Goal: Transaction & Acquisition: Purchase product/service

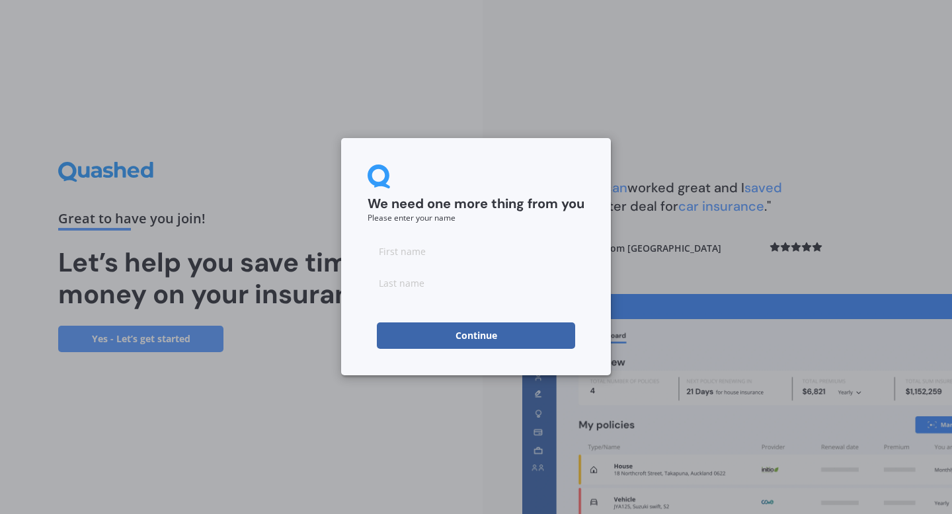
click at [381, 258] on input at bounding box center [475, 251] width 217 height 26
type input "Angelik"
click at [451, 286] on input at bounding box center [475, 283] width 217 height 26
type input "[PERSON_NAME] [PERSON_NAME]"
click at [463, 334] on button "Continue" at bounding box center [476, 336] width 198 height 26
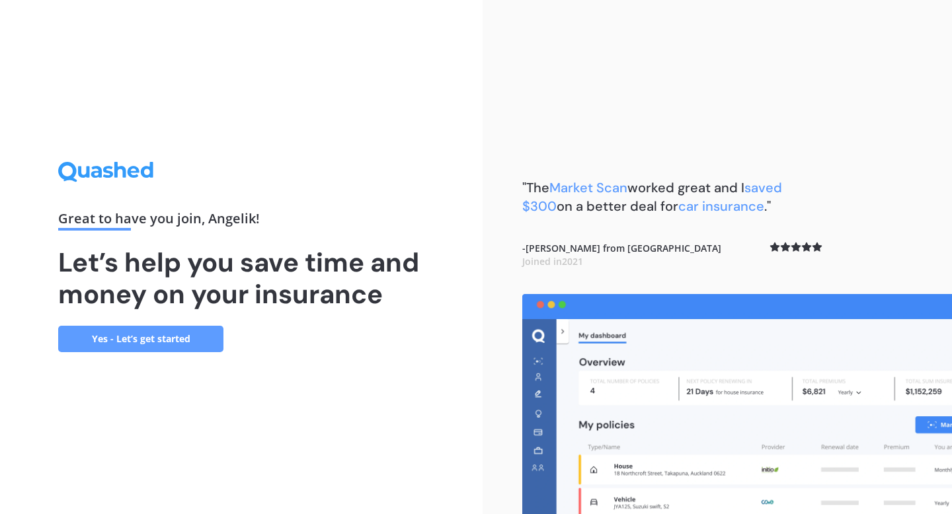
click at [202, 336] on link "Yes - Let’s get started" at bounding box center [140, 339] width 165 height 26
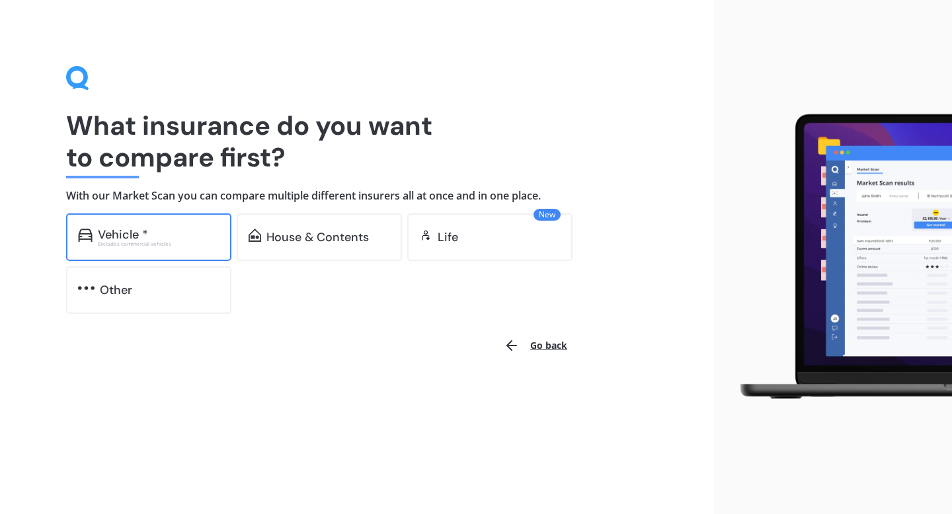
click at [170, 246] on div "Excludes commercial vehicles" at bounding box center [159, 243] width 122 height 5
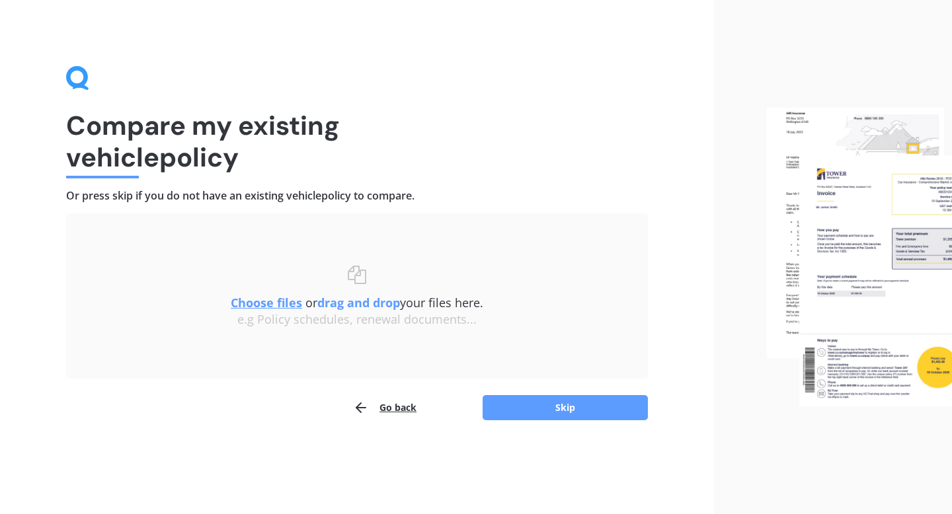
click at [273, 305] on u "Choose files" at bounding box center [266, 303] width 71 height 16
click at [281, 302] on u "Choose files" at bounding box center [266, 303] width 71 height 16
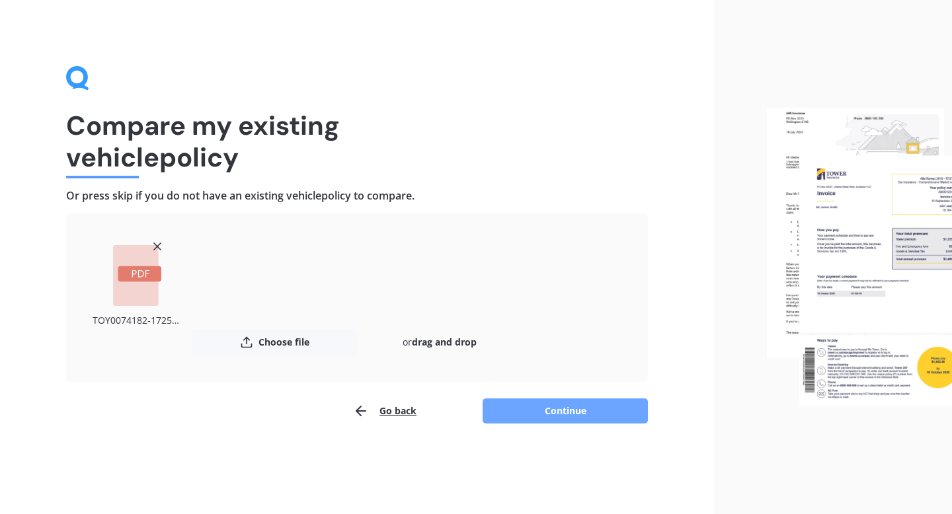
click at [572, 410] on button "Continue" at bounding box center [565, 411] width 165 height 25
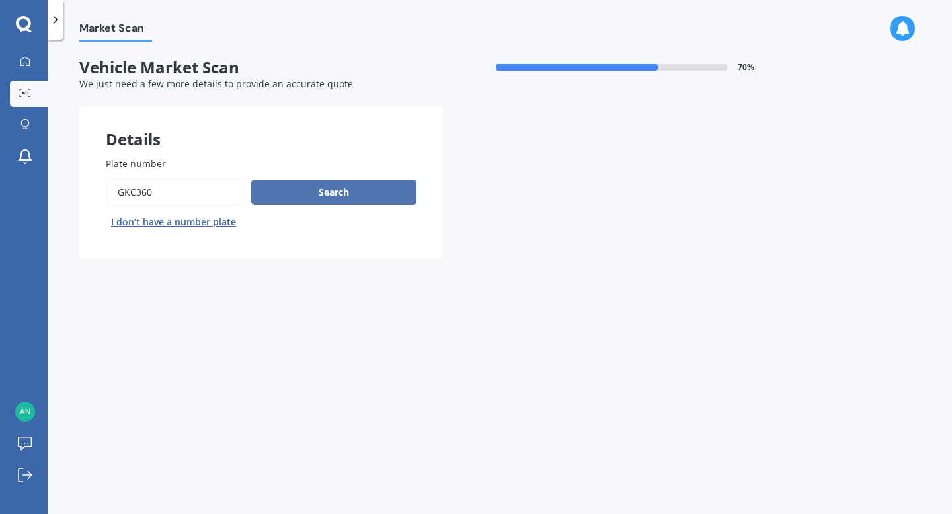
click at [301, 198] on button "Search" at bounding box center [333, 192] width 165 height 25
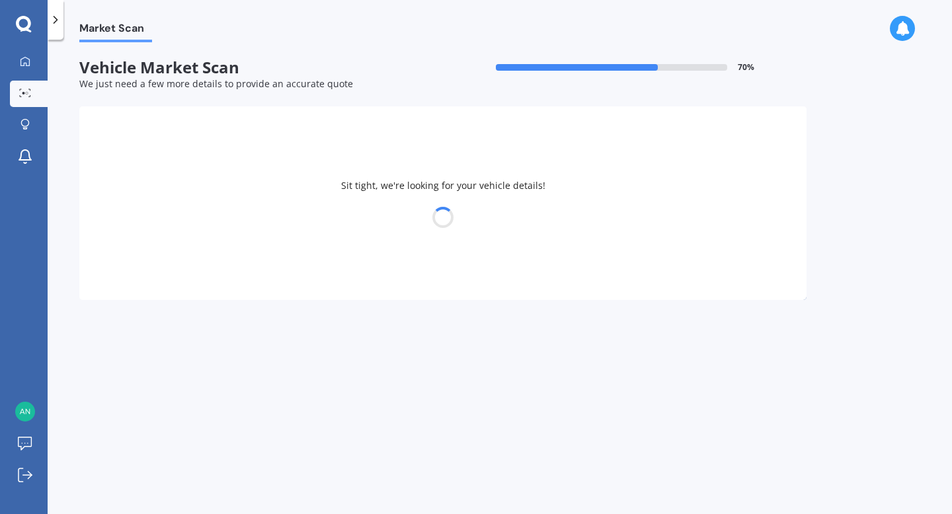
select select "TOYOTA"
select select "PRIUS"
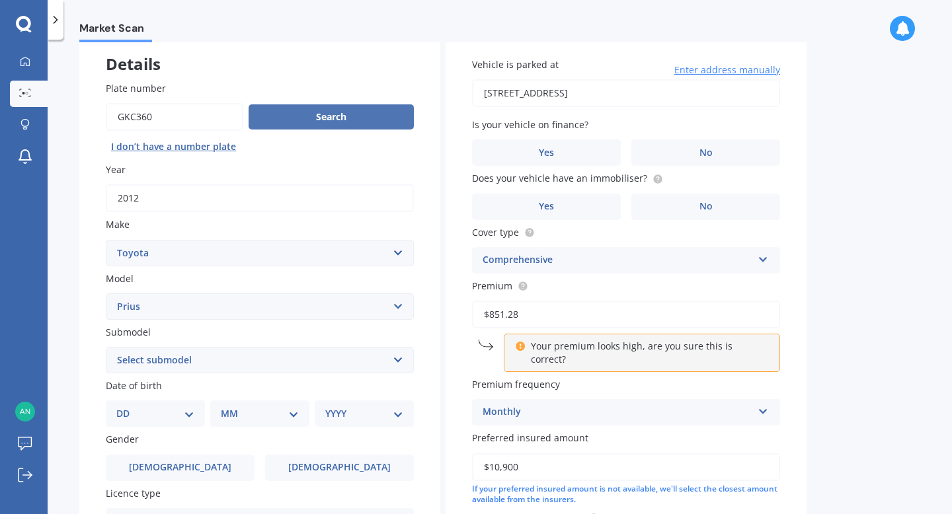
scroll to position [63, 0]
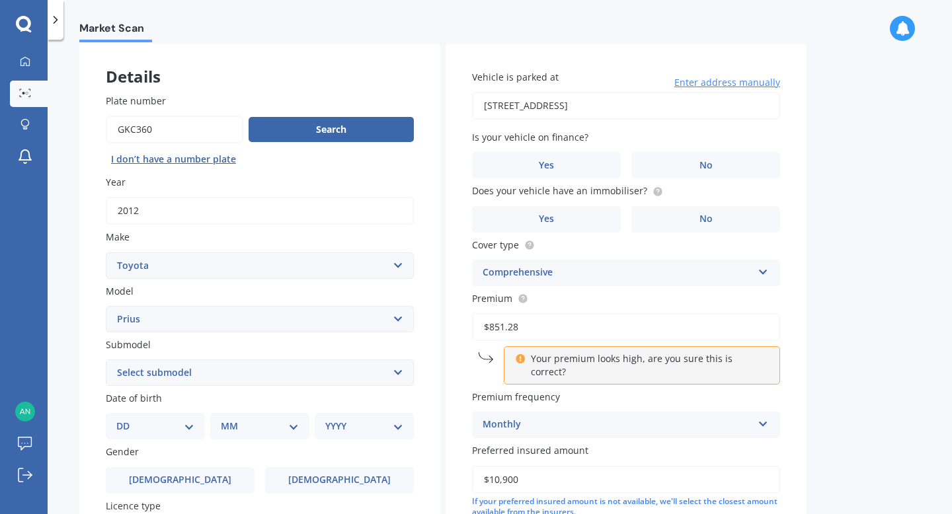
click at [703, 84] on span "Enter address manually" at bounding box center [727, 82] width 106 height 13
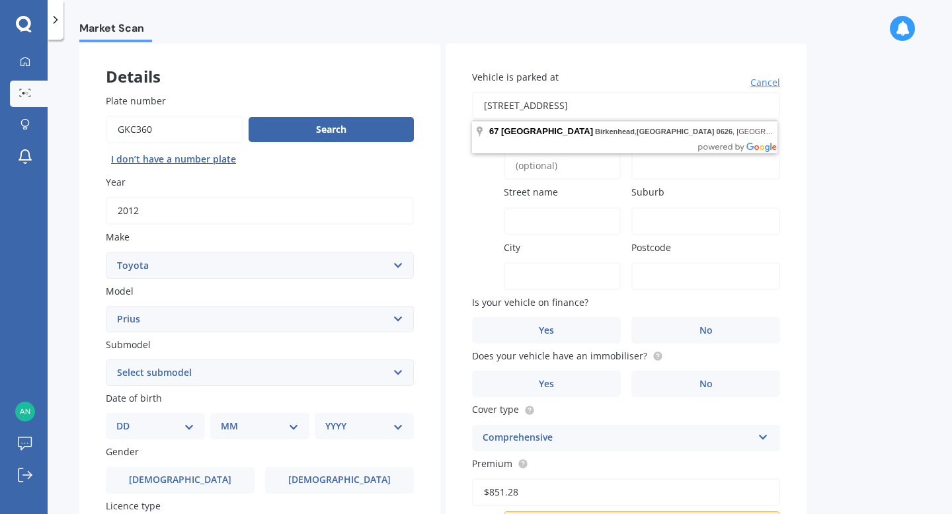
drag, startPoint x: 693, startPoint y: 107, endPoint x: 463, endPoint y: 100, distance: 230.1
click at [463, 101] on div "Vehicle is parked at 67 Palmerston Road, Birkenhead, Auckland 0626 Cancel Flat …" at bounding box center [625, 404] width 361 height 720
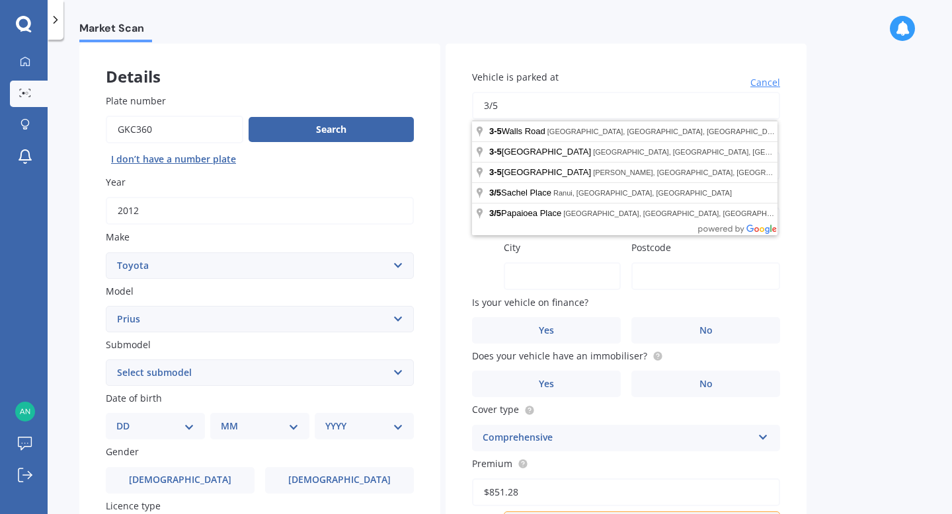
type input "3/5 Pullum StreetAuckland Birkenhead 0626"
type input "Auckland"
type input "0626"
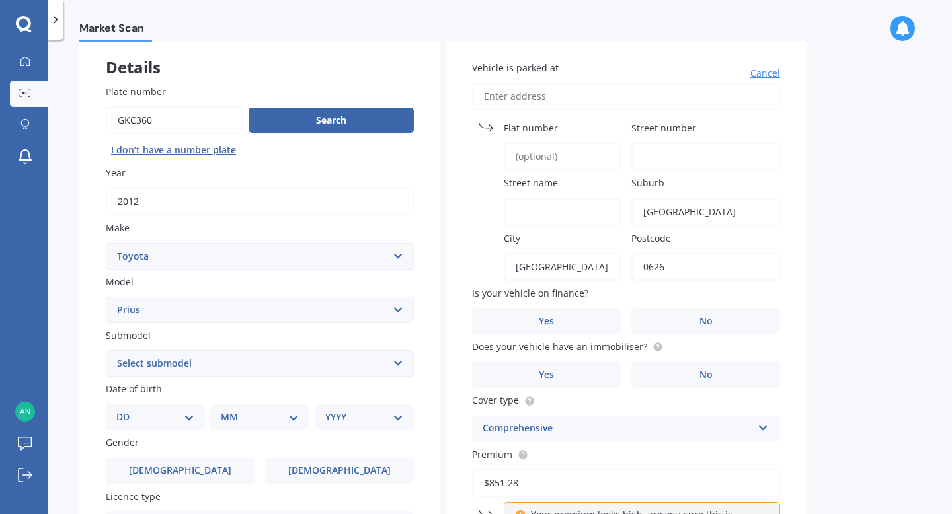
scroll to position [48, 0]
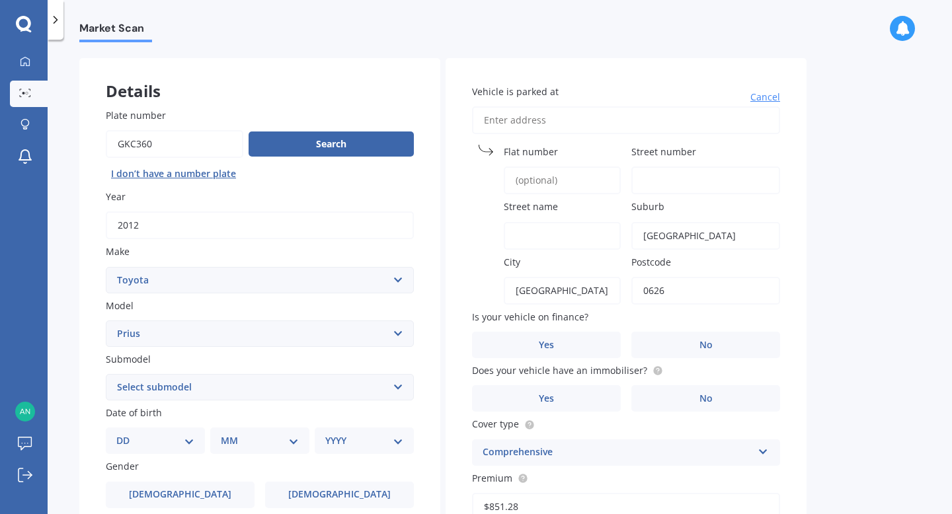
click at [556, 124] on input "Vehicle is parked at" at bounding box center [626, 120] width 308 height 28
type input "3/5 Pullum StreetAuckland Birkenhead 0626"
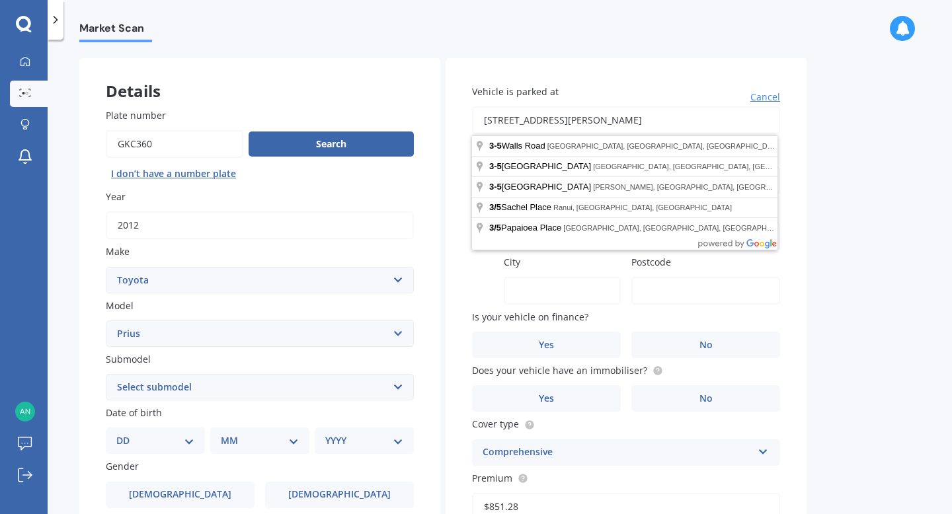
click at [560, 123] on input "3/5 Pullum StreetAuckland Birkenhead 0626" at bounding box center [626, 120] width 308 height 28
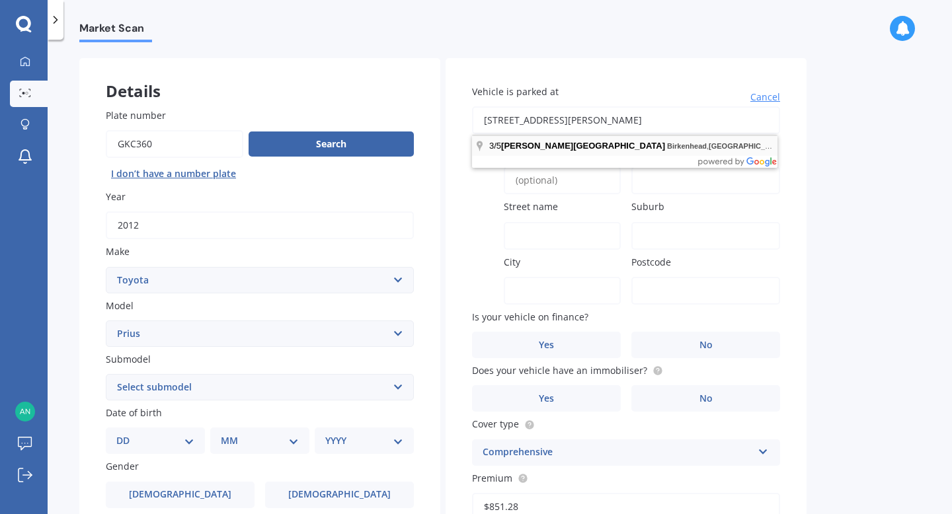
type input "3/5 Pullum Street, Birkenhead, Auckland 0626, Nya Zeeland"
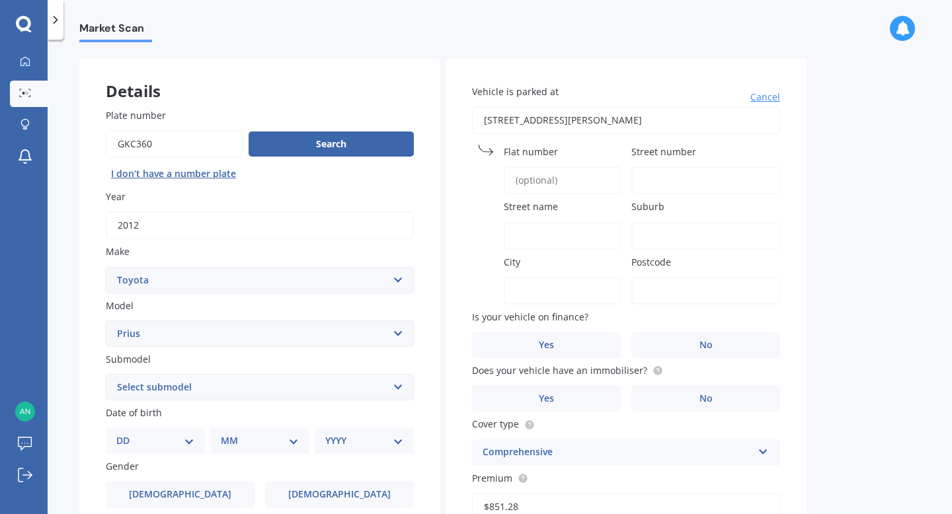
type input "3"
type input "5"
type input "Pullum Street"
type input "Birkenhead"
type input "Auckland"
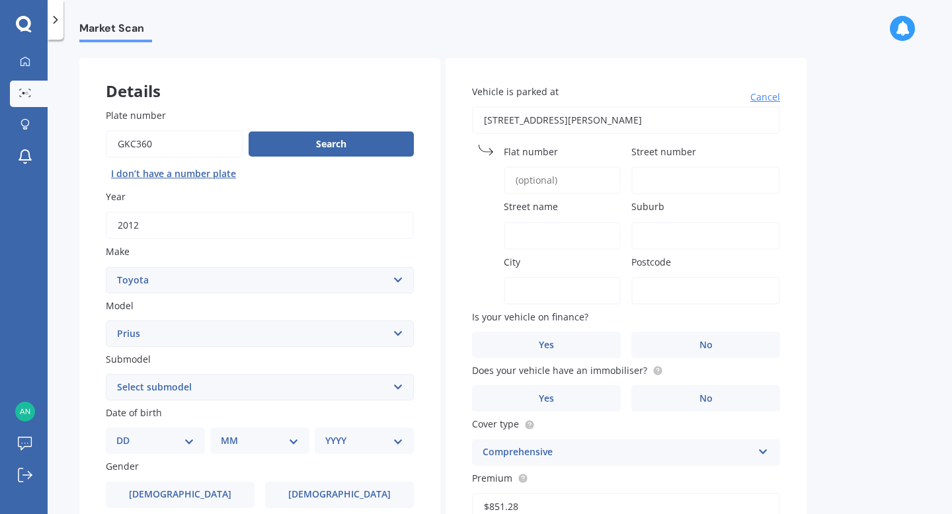
type input "0626"
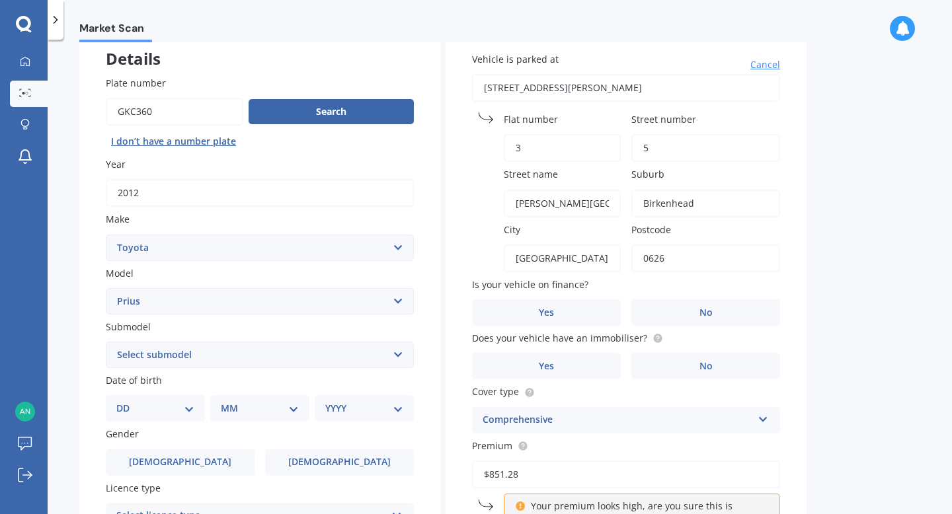
scroll to position [81, 0]
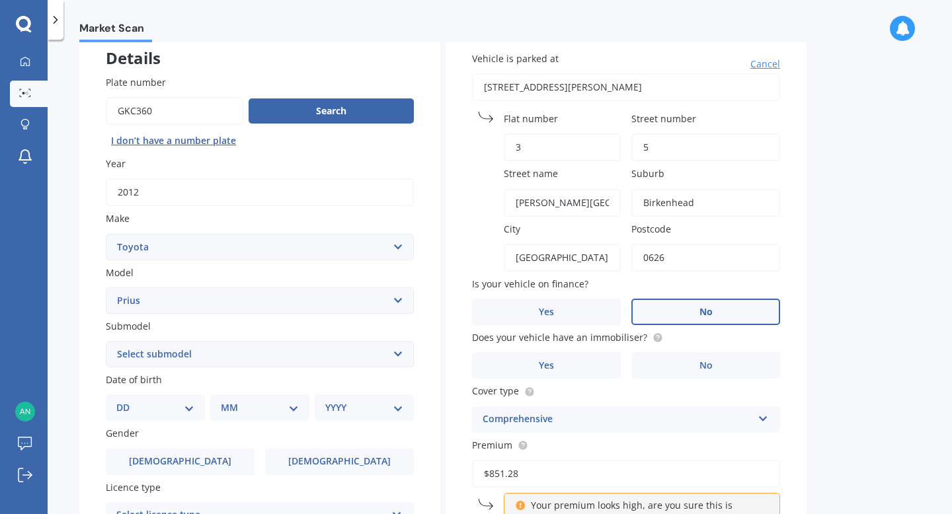
click at [732, 309] on label "No" at bounding box center [705, 312] width 149 height 26
click at [0, 0] on input "No" at bounding box center [0, 0] width 0 height 0
click at [653, 339] on circle at bounding box center [657, 338] width 9 height 9
click at [590, 366] on label "Yes" at bounding box center [546, 365] width 149 height 26
click at [0, 0] on input "Yes" at bounding box center [0, 0] width 0 height 0
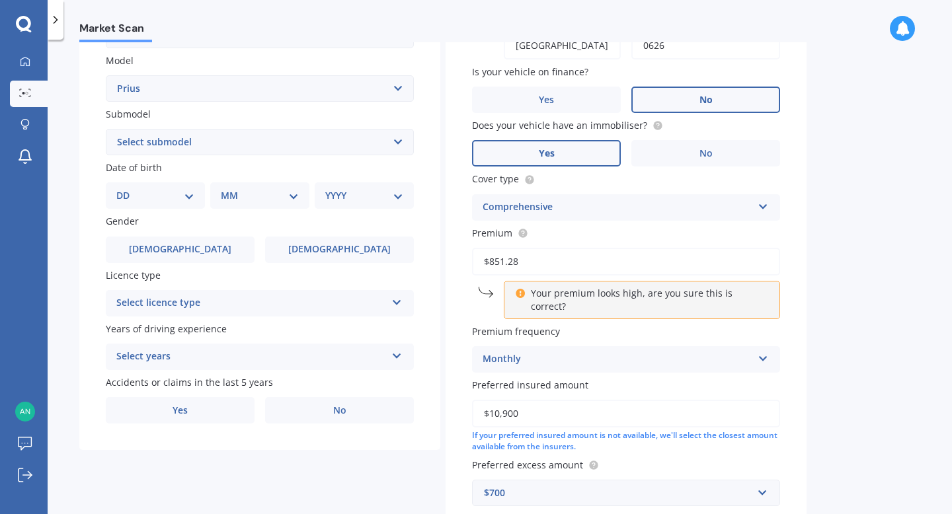
scroll to position [300, 0]
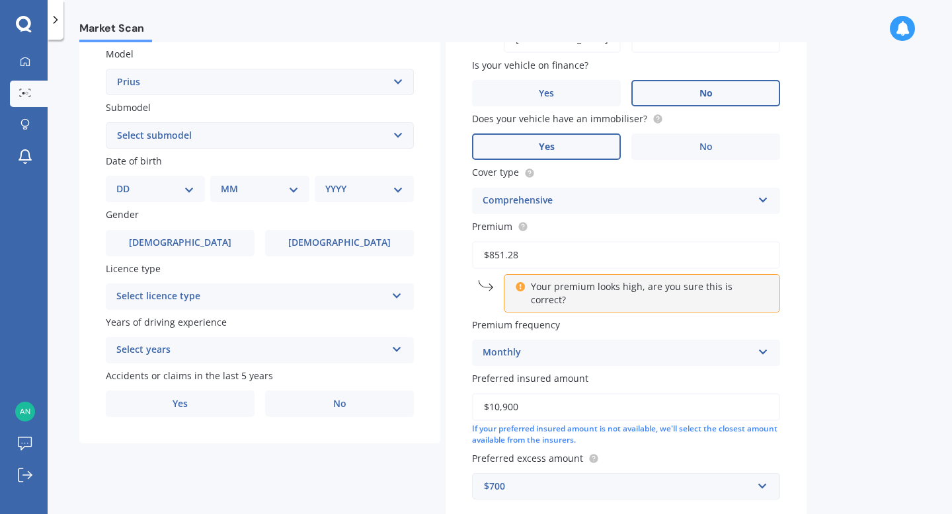
click at [761, 345] on icon at bounding box center [762, 349] width 11 height 9
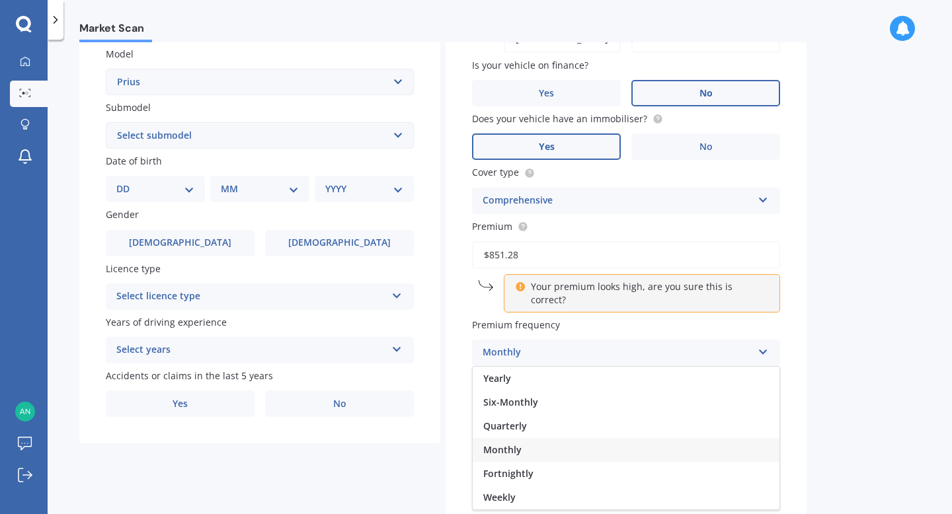
click at [760, 345] on icon at bounding box center [762, 349] width 11 height 9
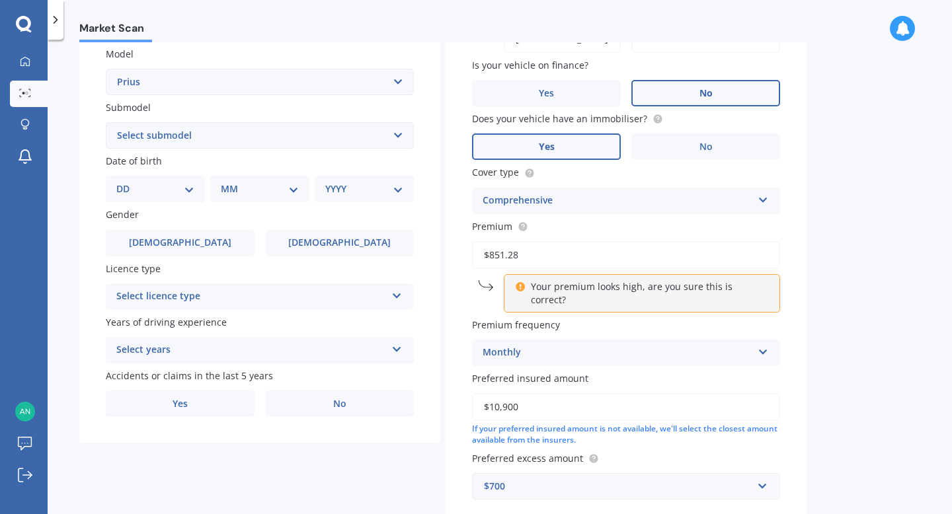
click at [760, 345] on icon at bounding box center [762, 349] width 11 height 9
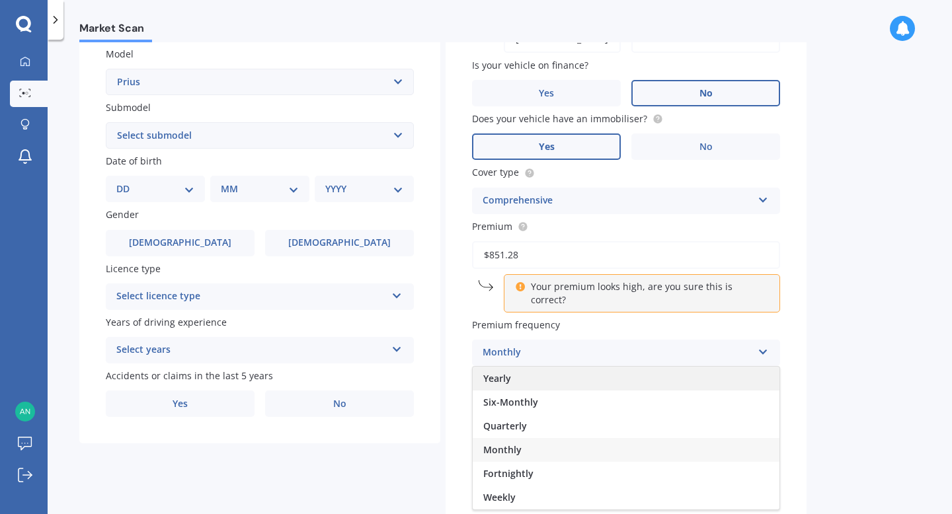
click at [594, 367] on div "Yearly" at bounding box center [626, 379] width 307 height 24
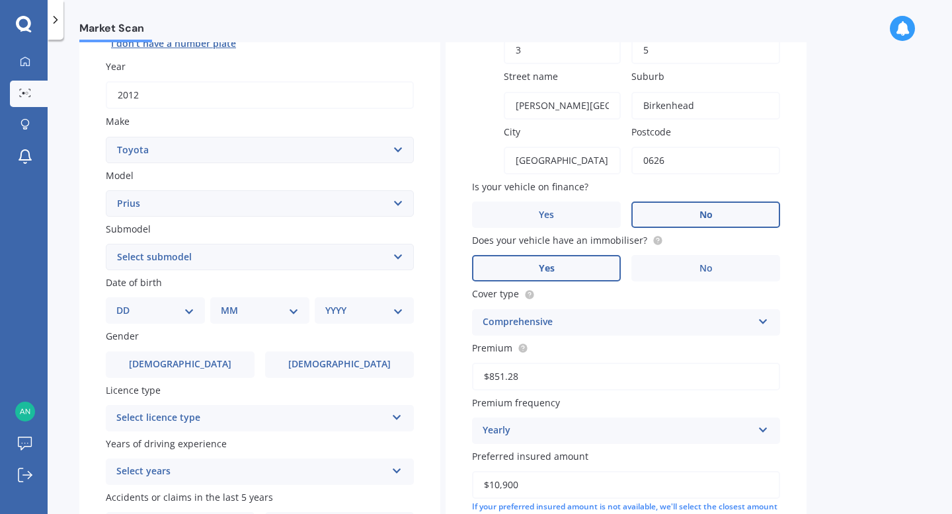
scroll to position [186, 0]
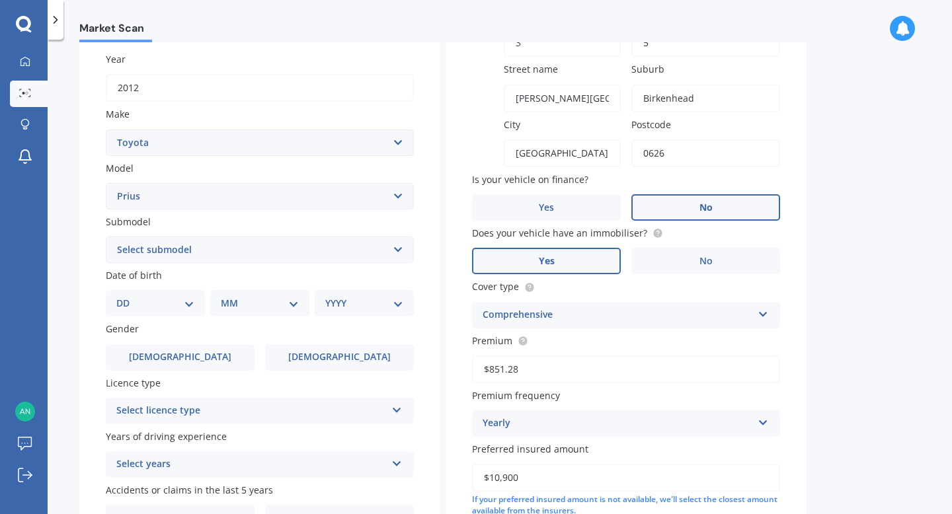
click at [186, 307] on select "DD 01 02 03 04 05 06 07 08 09 10 11 12 13 14 15 16 17 18 19 20 21 22 23 24 25 2…" at bounding box center [155, 303] width 78 height 15
select select "20"
click at [127, 298] on select "DD 01 02 03 04 05 06 07 08 09 10 11 12 13 14 15 16 17 18 19 20 21 22 23 24 25 2…" at bounding box center [155, 303] width 78 height 15
click at [290, 304] on select "MM 01 02 03 04 05 06 07 08 09 10 11 12" at bounding box center [262, 303] width 73 height 15
select select "01"
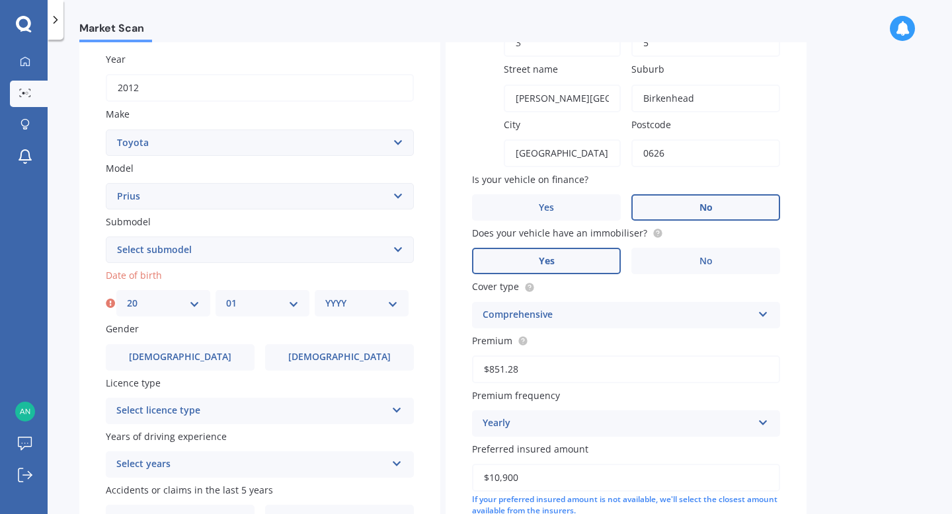
click at [226, 298] on select "MM 01 02 03 04 05 06 07 08 09 10 11 12" at bounding box center [262, 303] width 73 height 15
click at [190, 305] on select "DD 01 02 03 04 05 06 07 08 09 10 11 12 13 14 15 16 17 18 19 20 21 22 23 24 25 2…" at bounding box center [163, 303] width 73 height 15
click at [127, 298] on select "DD 01 02 03 04 05 06 07 08 09 10 11 12 13 14 15 16 17 18 19 20 21 22 23 24 25 2…" at bounding box center [163, 303] width 73 height 15
click at [392, 308] on select "YYYY 2025 2024 2023 2022 2021 2020 2019 2018 2017 2016 2015 2014 2013 2012 2011…" at bounding box center [361, 303] width 73 height 15
select select "1976"
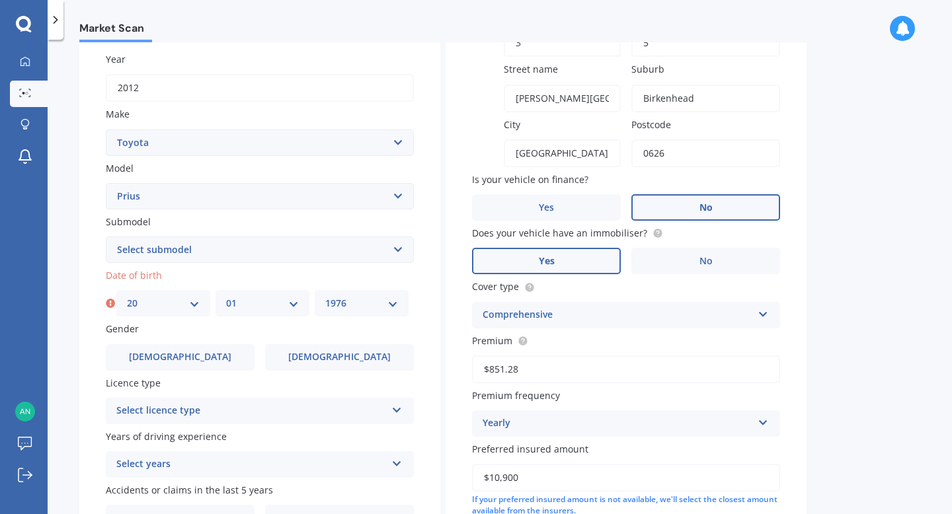
click at [325, 298] on select "YYYY 2025 2024 2023 2022 2021 2020 2019 2018 2017 2016 2015 2014 2013 2012 2011…" at bounding box center [361, 303] width 73 height 15
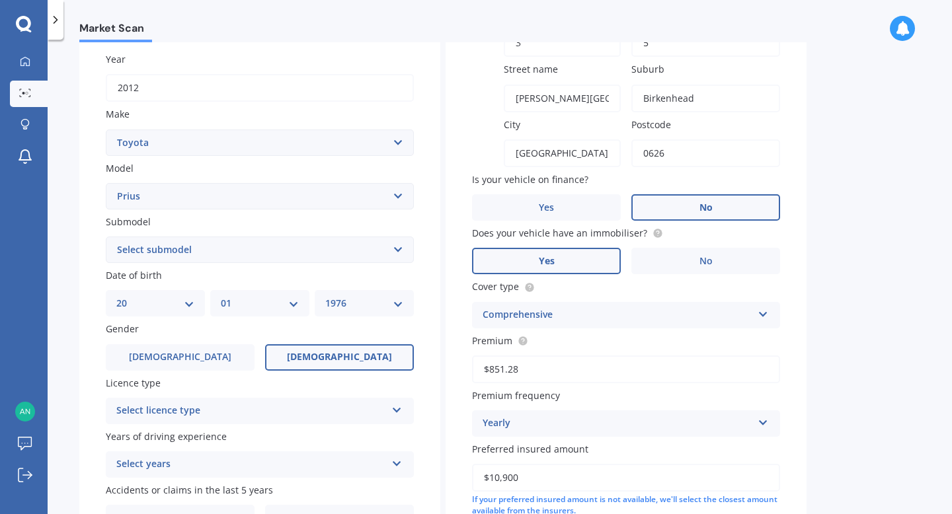
click at [332, 358] on span "Female" at bounding box center [339, 357] width 105 height 11
click at [0, 0] on input "Female" at bounding box center [0, 0] width 0 height 0
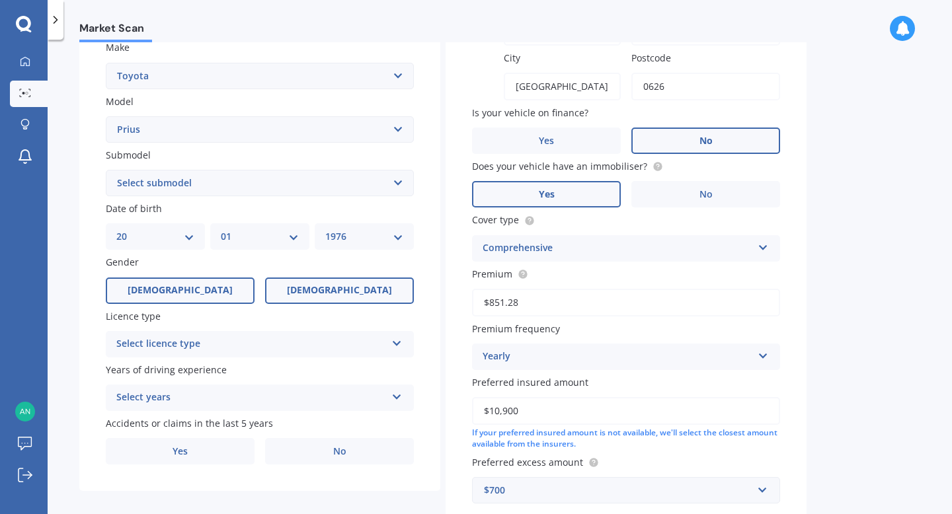
scroll to position [260, 0]
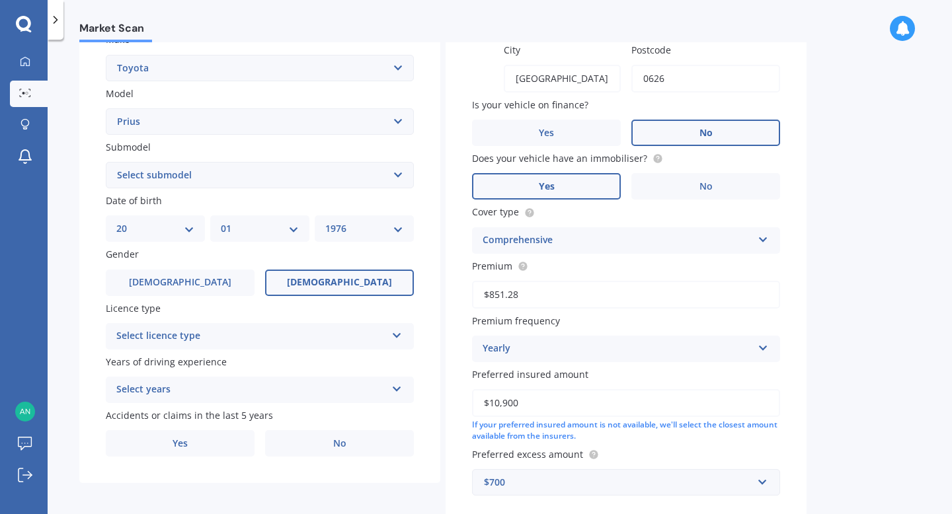
click at [401, 334] on icon at bounding box center [396, 332] width 11 height 9
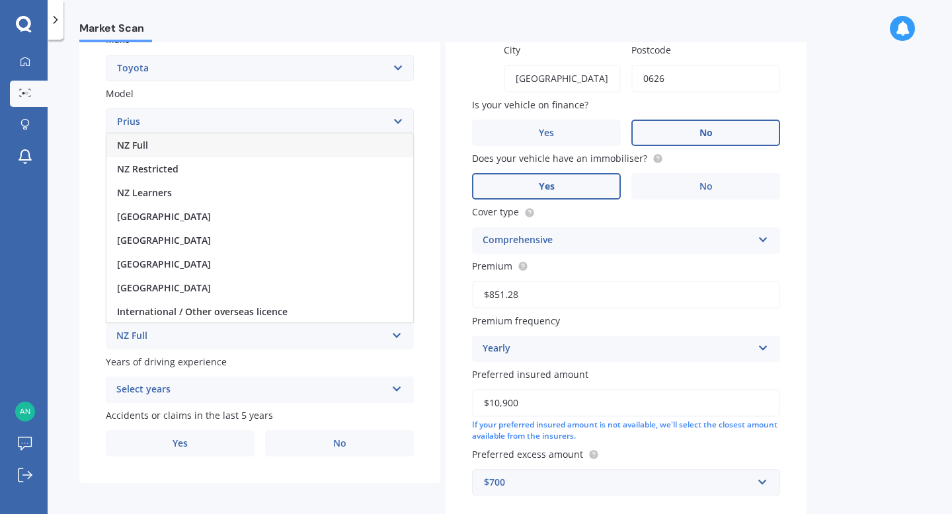
click at [334, 148] on div "NZ Full" at bounding box center [259, 146] width 307 height 24
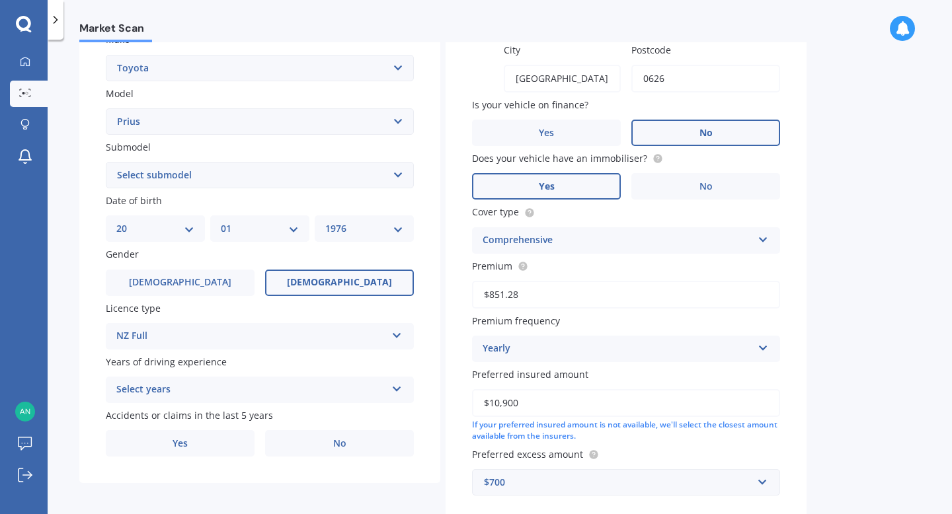
click at [397, 391] on icon at bounding box center [396, 386] width 11 height 9
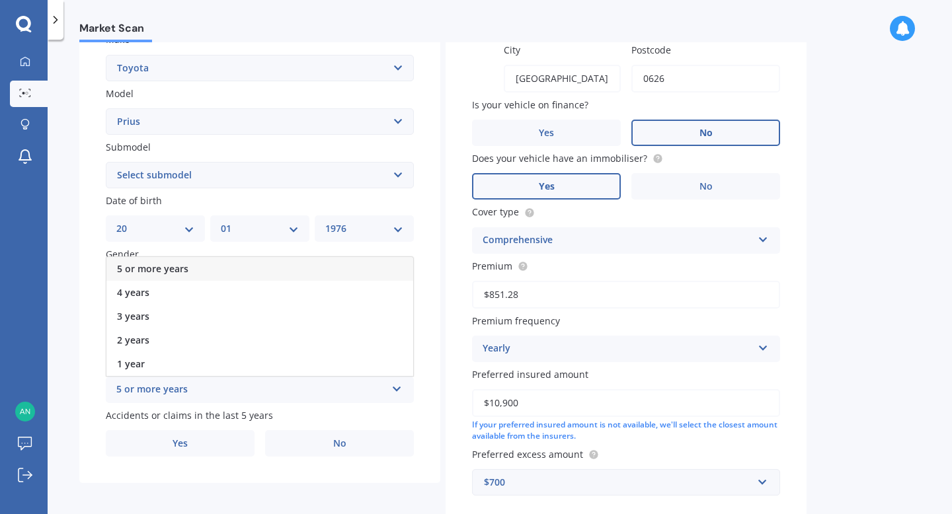
click at [339, 268] on div "5 or more years" at bounding box center [259, 269] width 307 height 24
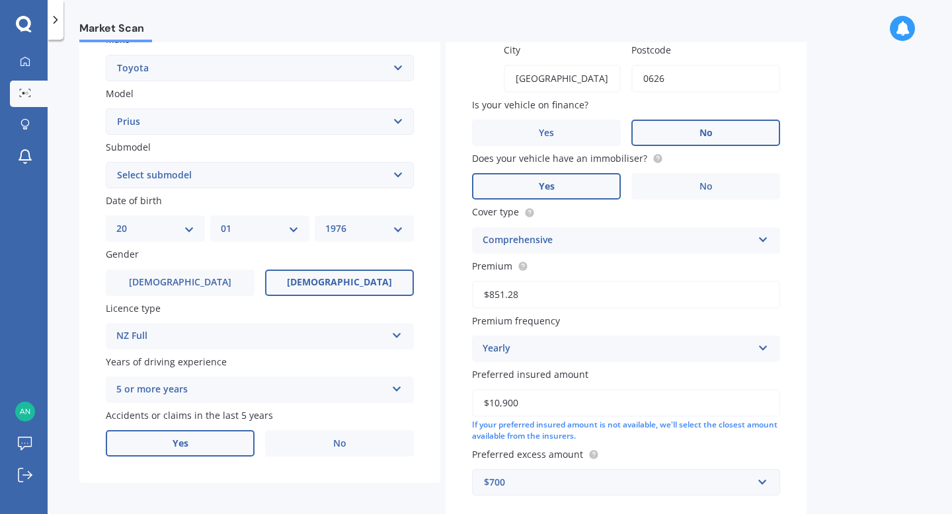
click at [192, 450] on label "Yes" at bounding box center [180, 443] width 149 height 26
click at [0, 0] on input "Yes" at bounding box center [0, 0] width 0 height 0
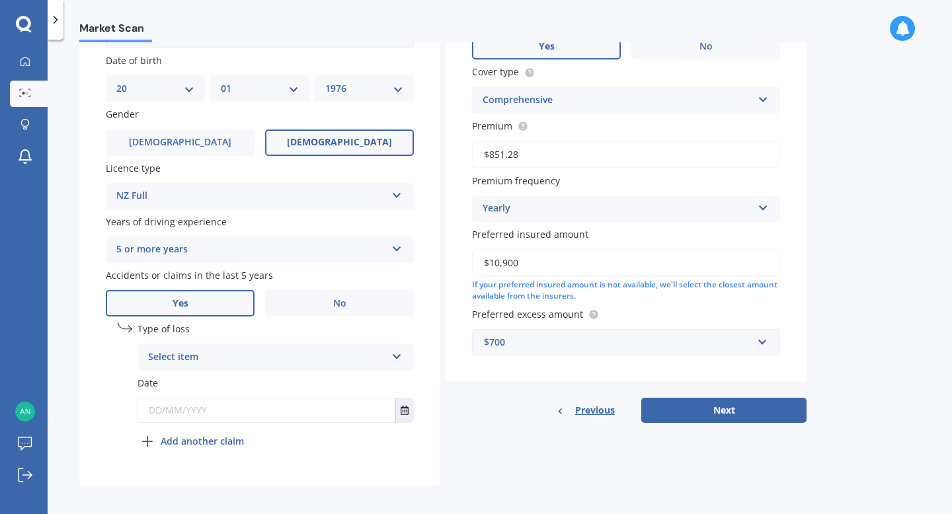
scroll to position [402, 0]
click at [394, 354] on icon at bounding box center [396, 352] width 11 height 9
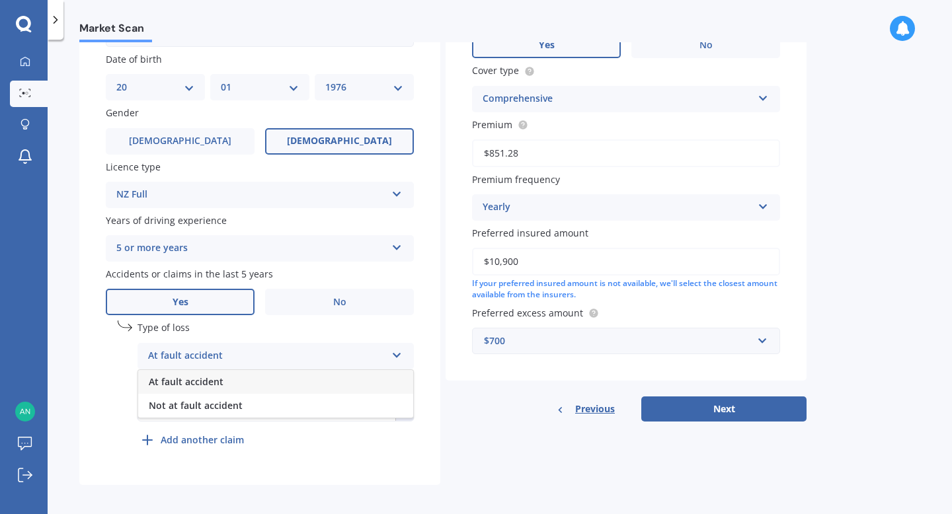
click at [322, 384] on div "At fault accident" at bounding box center [275, 382] width 275 height 24
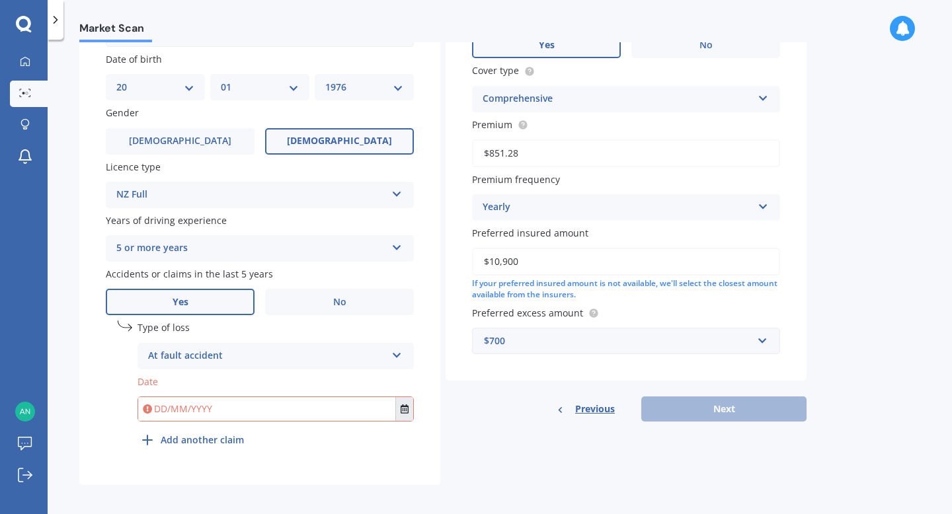
click at [403, 414] on icon "Select date" at bounding box center [405, 409] width 8 height 9
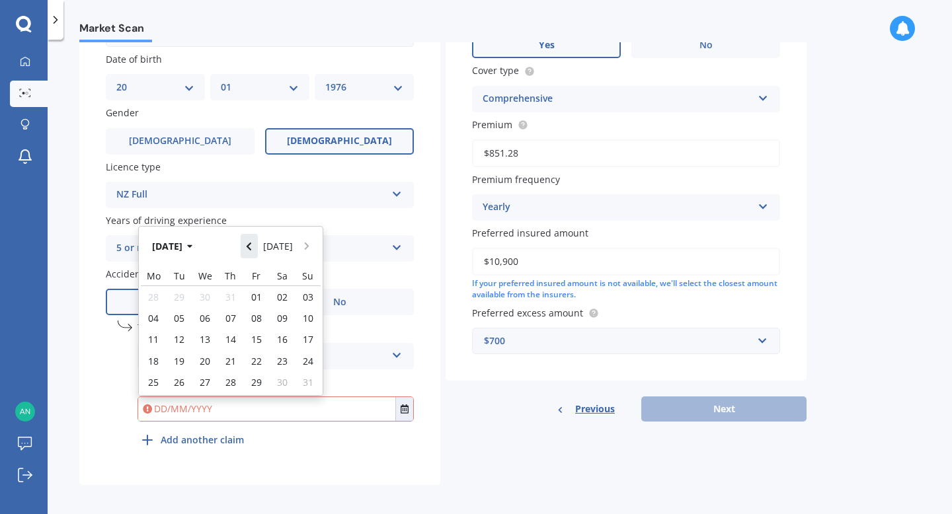
click at [249, 247] on button "Navigate back" at bounding box center [249, 246] width 17 height 24
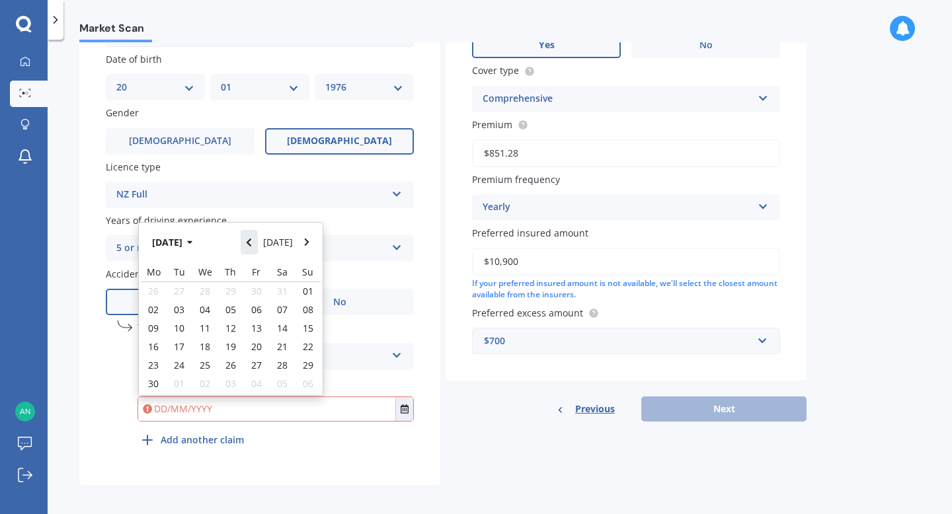
click at [249, 247] on button "Navigate back" at bounding box center [249, 242] width 17 height 24
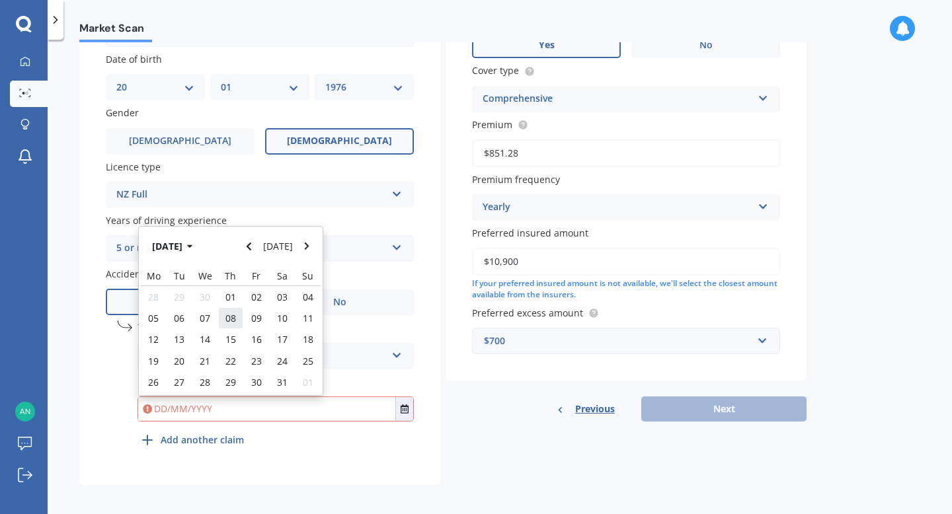
click at [225, 323] on span "08" at bounding box center [230, 318] width 11 height 13
type input "08/05/2025"
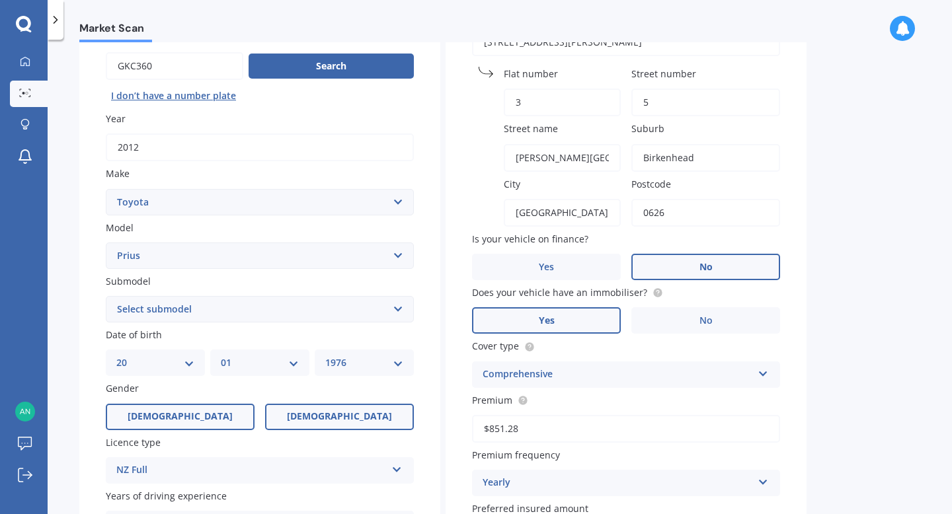
scroll to position [0, 0]
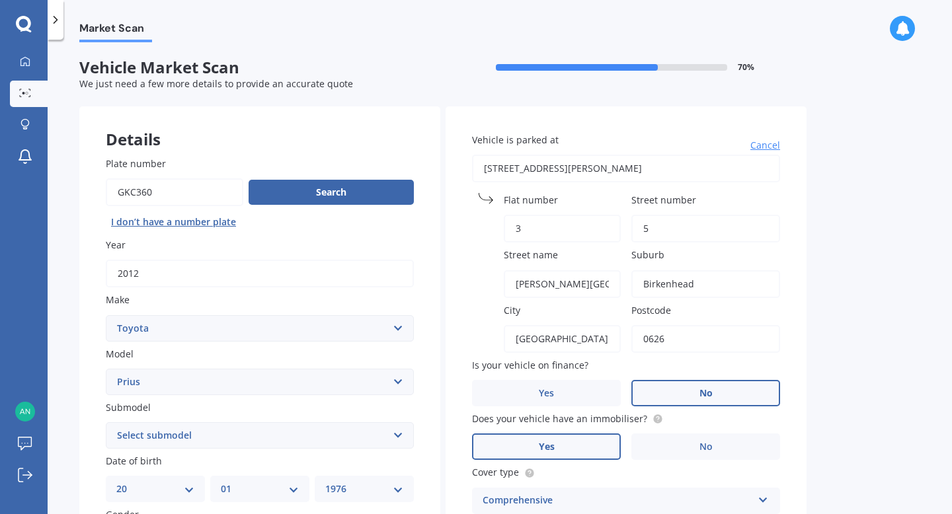
drag, startPoint x: 118, startPoint y: 192, endPoint x: 156, endPoint y: 194, distance: 37.7
click at [156, 194] on input "Plate number" at bounding box center [174, 192] width 137 height 28
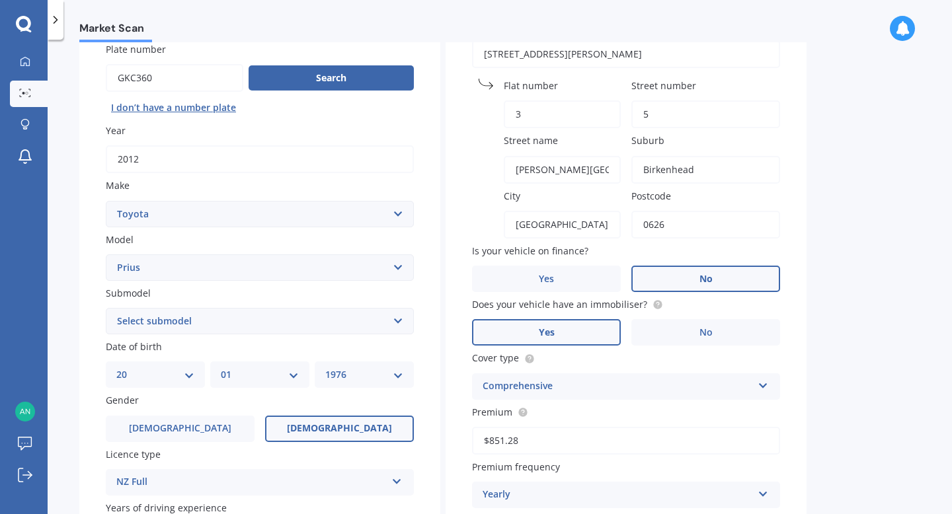
scroll to position [116, 0]
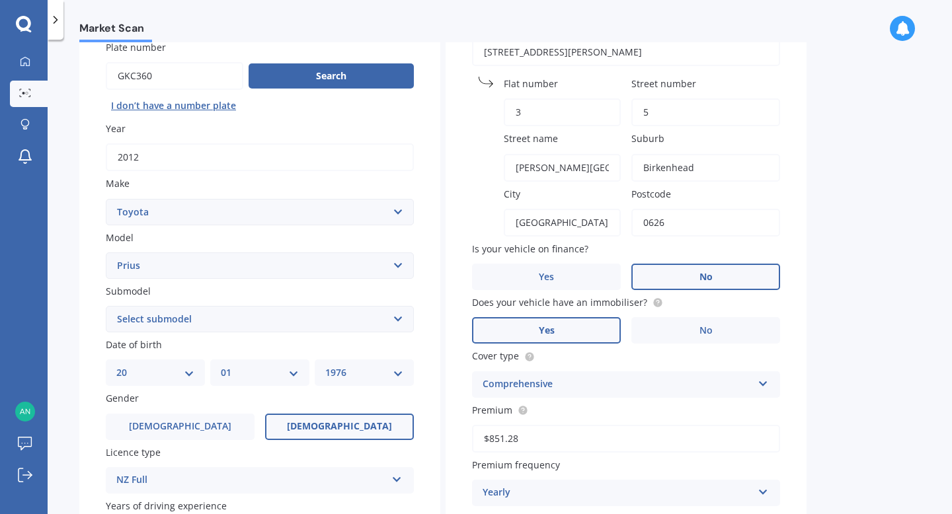
click at [395, 321] on select "Select submodel (All other) Hybrid" at bounding box center [260, 319] width 308 height 26
select select "HYBRID"
click at [106, 307] on select "Select submodel (All other) Hybrid" at bounding box center [260, 319] width 308 height 26
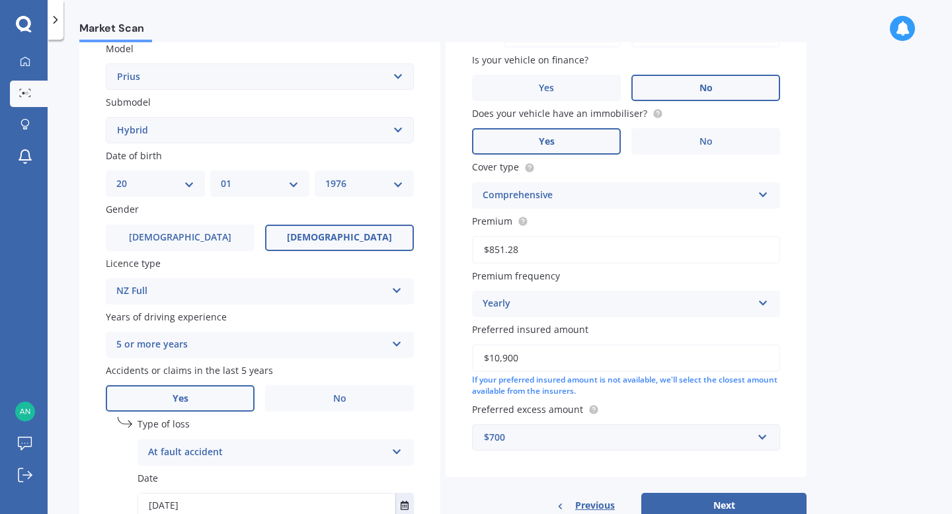
scroll to position [306, 0]
click at [566, 364] on input "$10,900" at bounding box center [626, 358] width 308 height 28
click at [559, 439] on div "$700" at bounding box center [618, 437] width 268 height 15
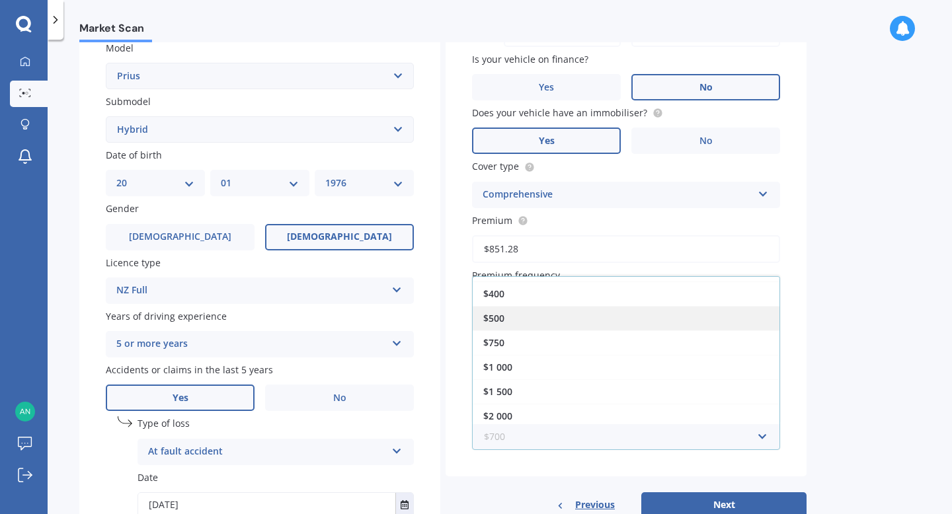
scroll to position [48, 0]
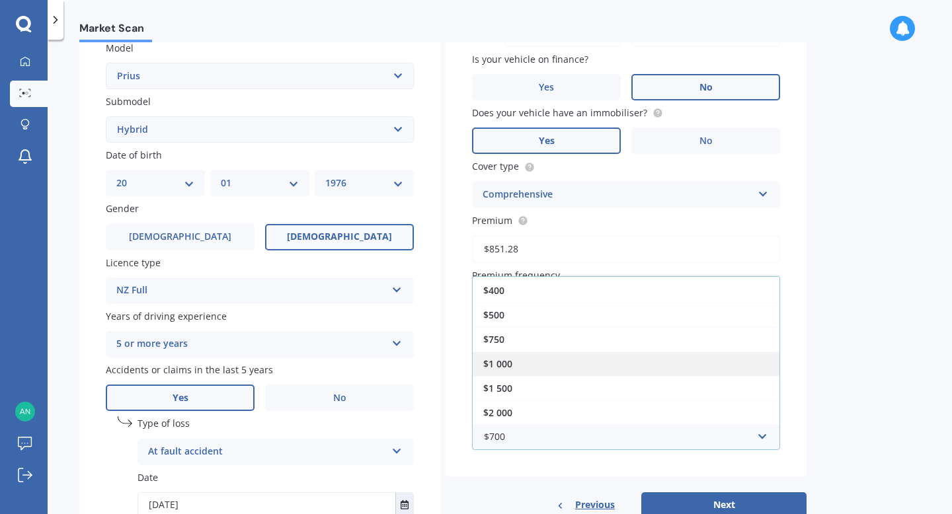
click at [594, 373] on div "$1 000" at bounding box center [626, 364] width 307 height 24
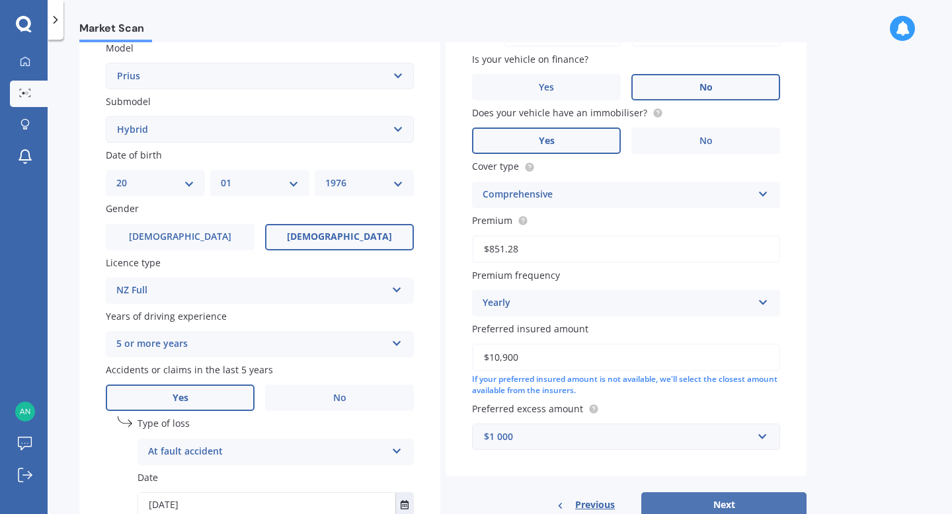
click at [726, 502] on button "Next" at bounding box center [723, 504] width 165 height 25
select select "20"
select select "01"
select select "1976"
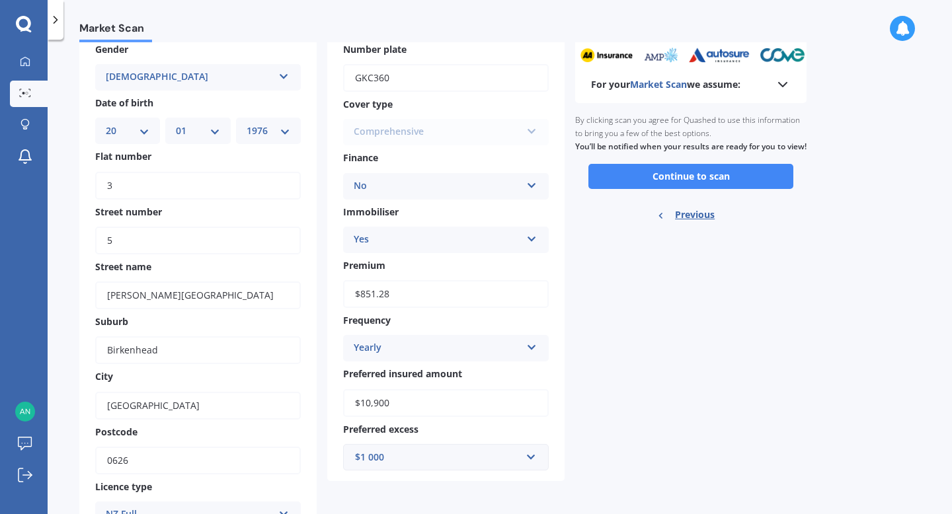
scroll to position [0, 0]
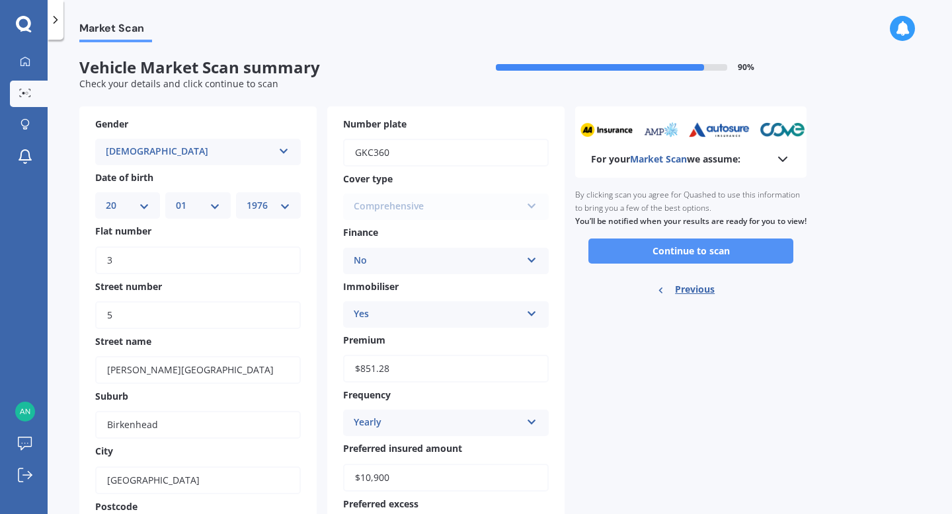
click at [702, 264] on button "Continue to scan" at bounding box center [690, 251] width 205 height 25
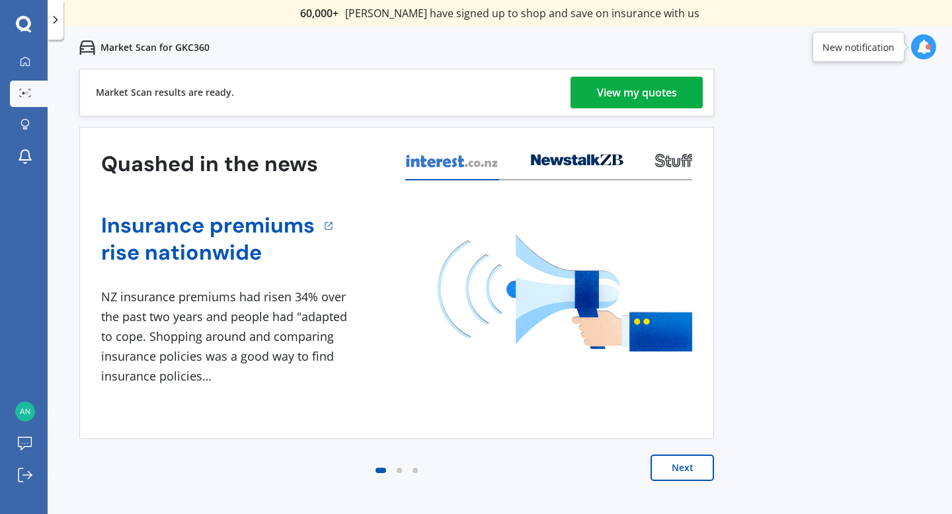
click at [644, 91] on div "View my quotes" at bounding box center [637, 93] width 80 height 32
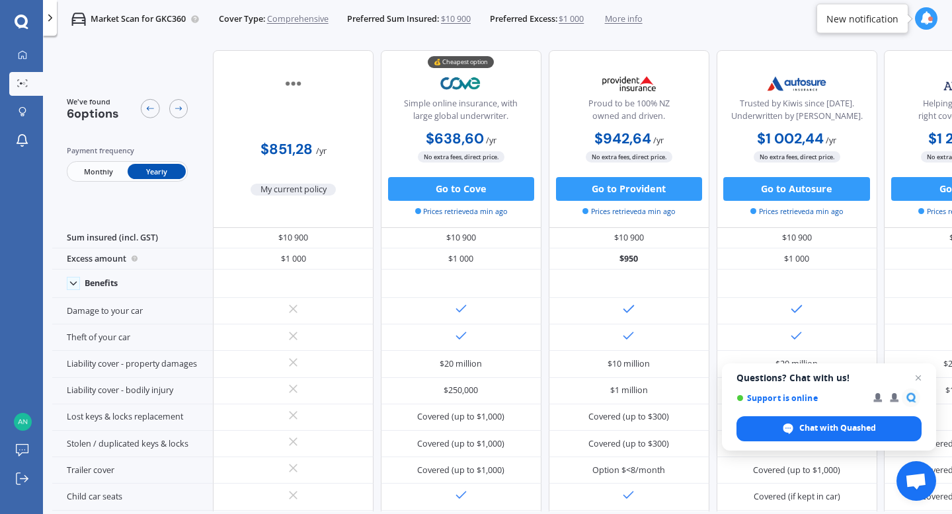
click at [82, 167] on span "Monthly" at bounding box center [98, 171] width 58 height 15
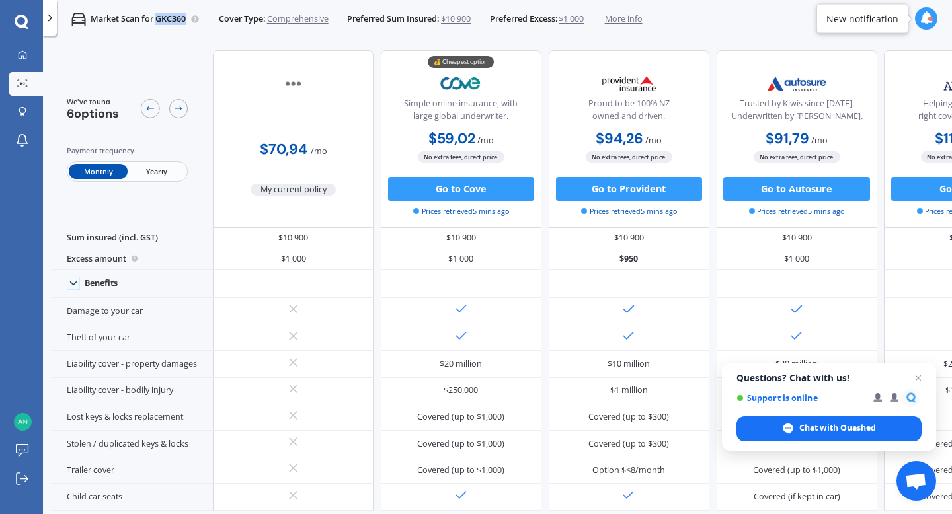
drag, startPoint x: 157, startPoint y: 19, endPoint x: 187, endPoint y: 19, distance: 30.4
click at [187, 19] on div "Market Scan for GKC360 Cover Type: Comprehensive Preferred Sum Insured: $10 900…" at bounding box center [349, 19] width 585 height 38
copy p "GKC360"
click at [459, 188] on button "Go to Cove" at bounding box center [461, 189] width 146 height 24
